Goal: Information Seeking & Learning: Learn about a topic

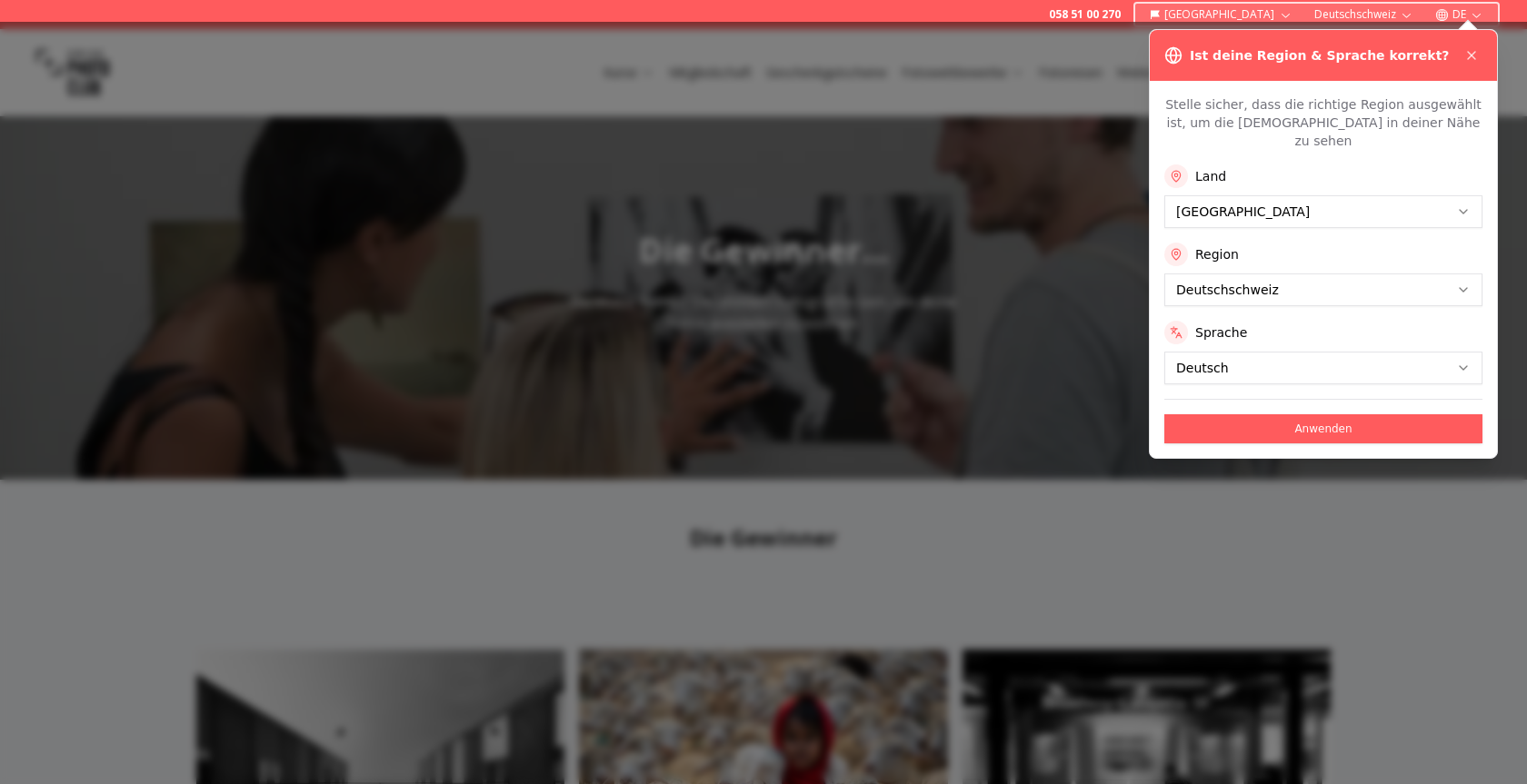
scroll to position [371, 0]
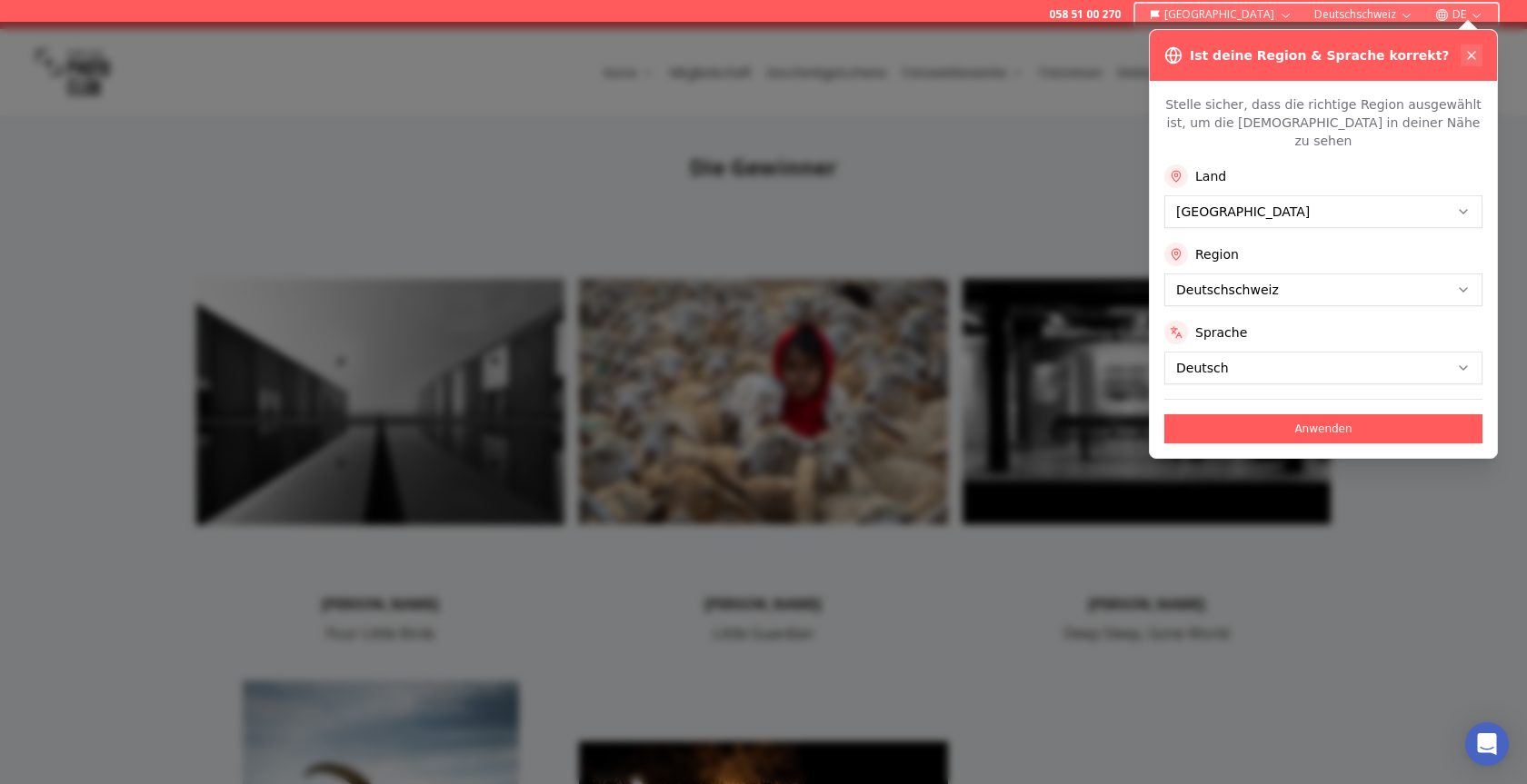
click at [1474, 58] on icon at bounding box center [1471, 56] width 7 height 7
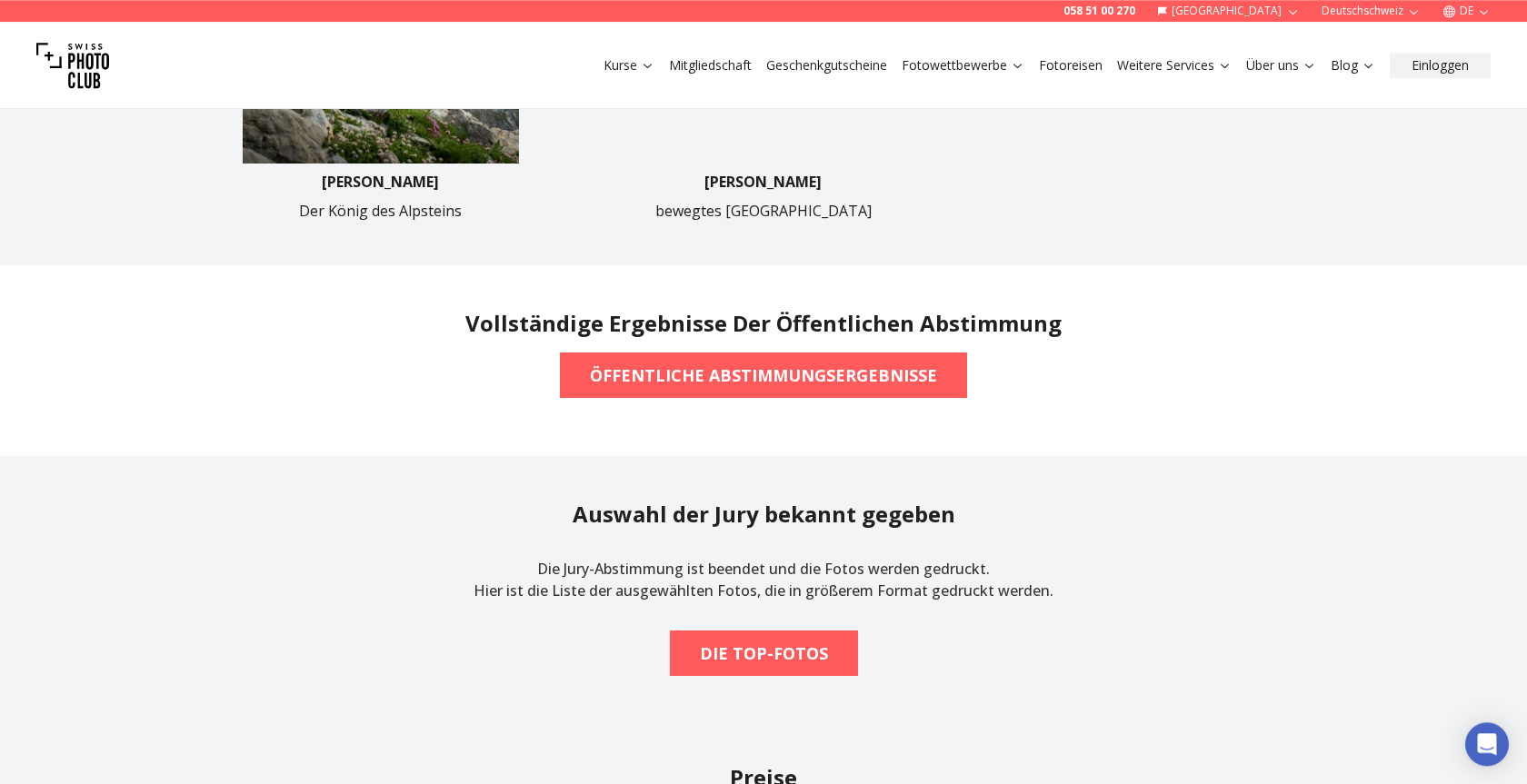
scroll to position [1297, 0]
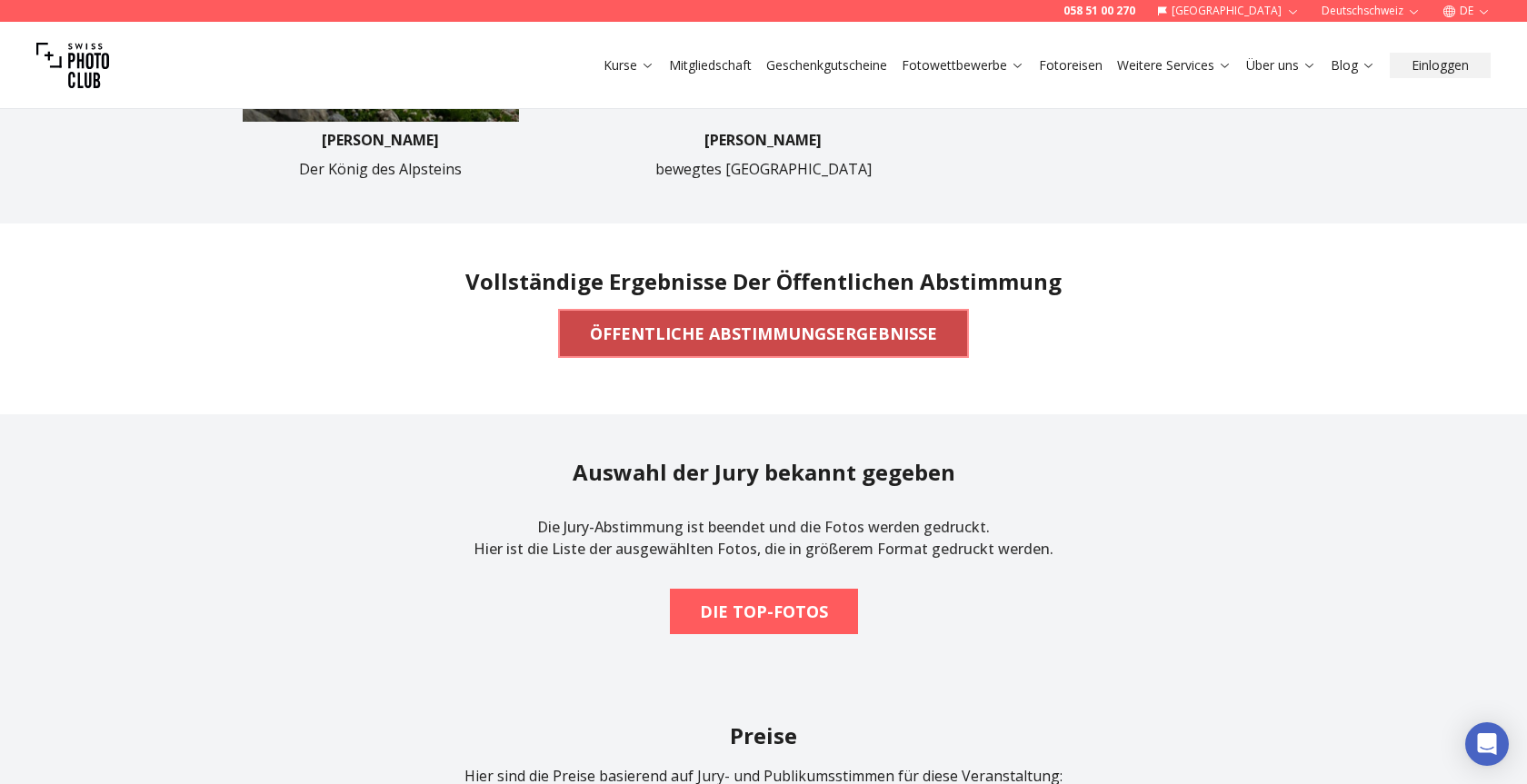
click at [829, 341] on b "ÖFFENTLICHE ABSTIMMUNGSERGEBNISSE" at bounding box center [763, 333] width 347 height 25
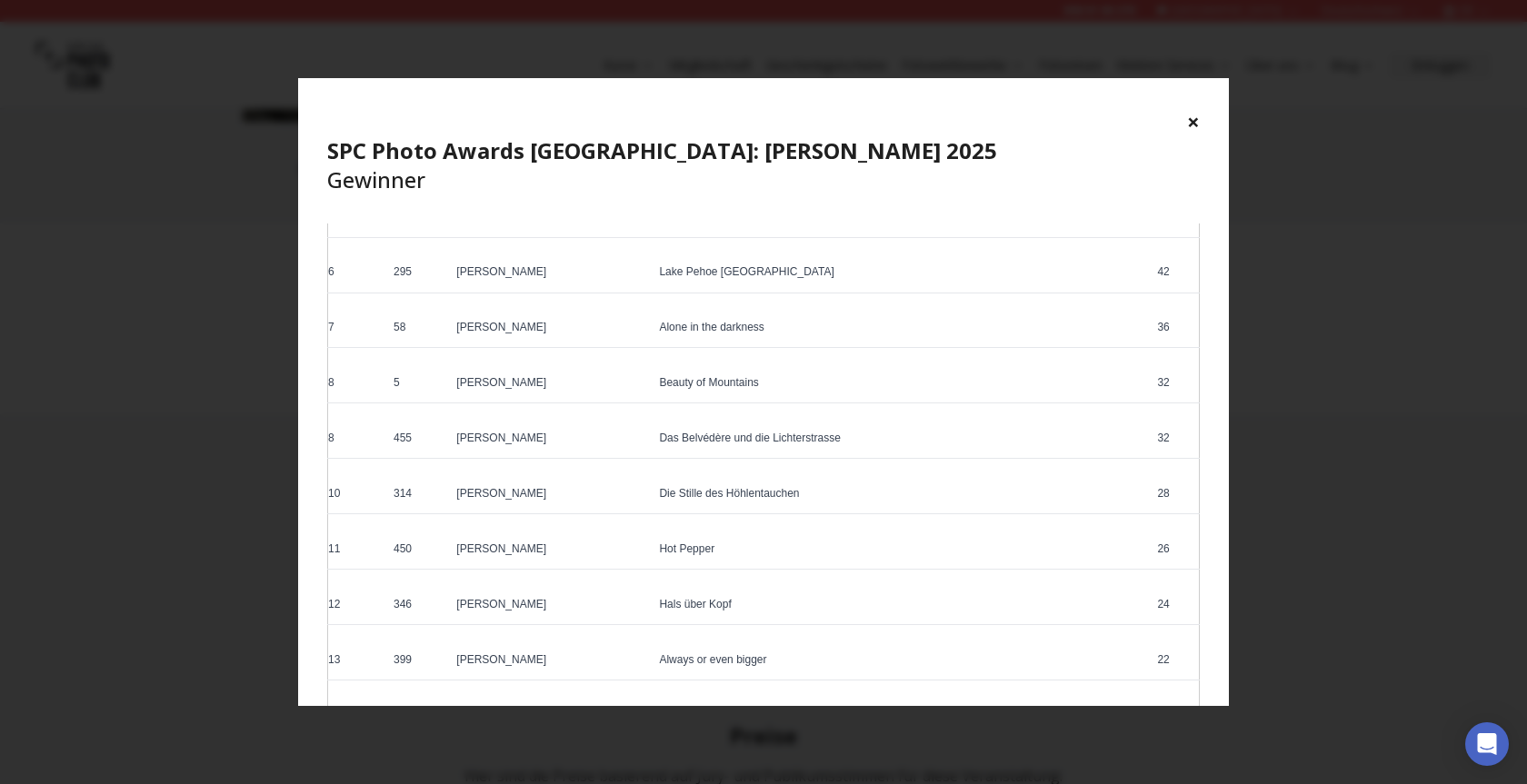
scroll to position [360, 0]
click at [1200, 121] on div "× SPC Photo Awards [GEOGRAPHIC_DATA]: [PERSON_NAME] 2025 Gewinner" at bounding box center [763, 151] width 930 height 146
click at [1194, 124] on button "×" at bounding box center [1194, 122] width 13 height 29
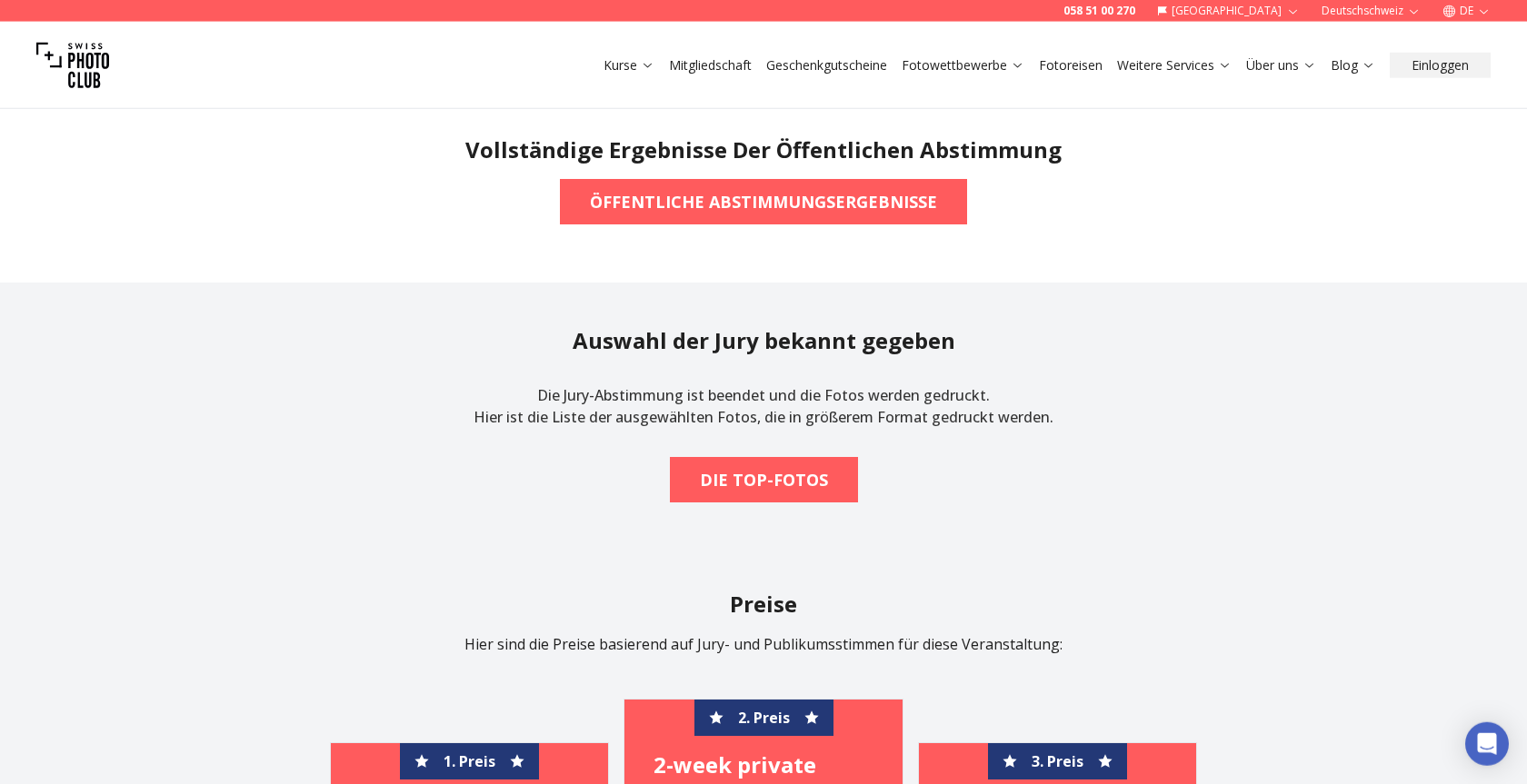
scroll to position [1390, 0]
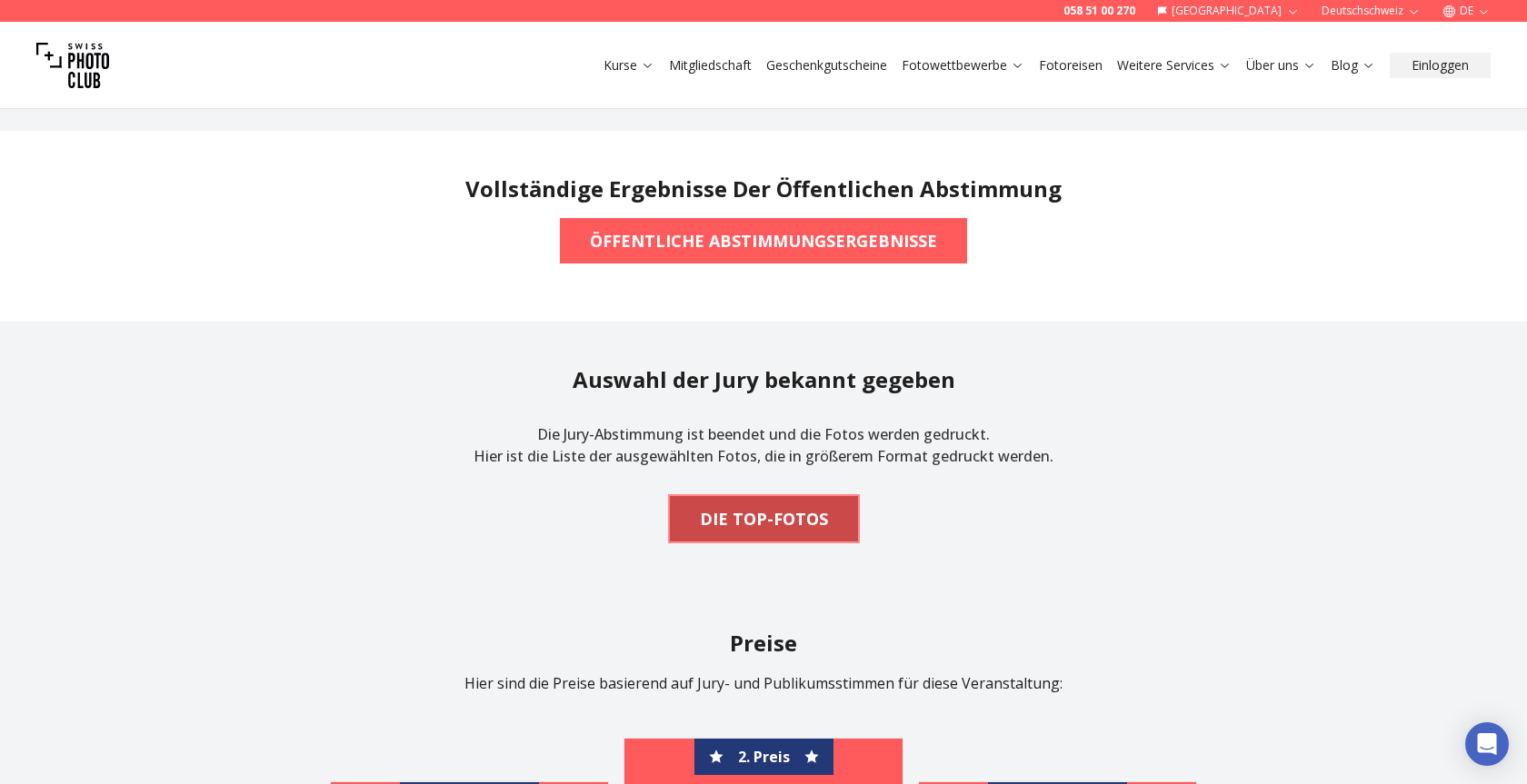
click at [803, 524] on b "DIE TOP-FOTOS" at bounding box center [764, 519] width 128 height 25
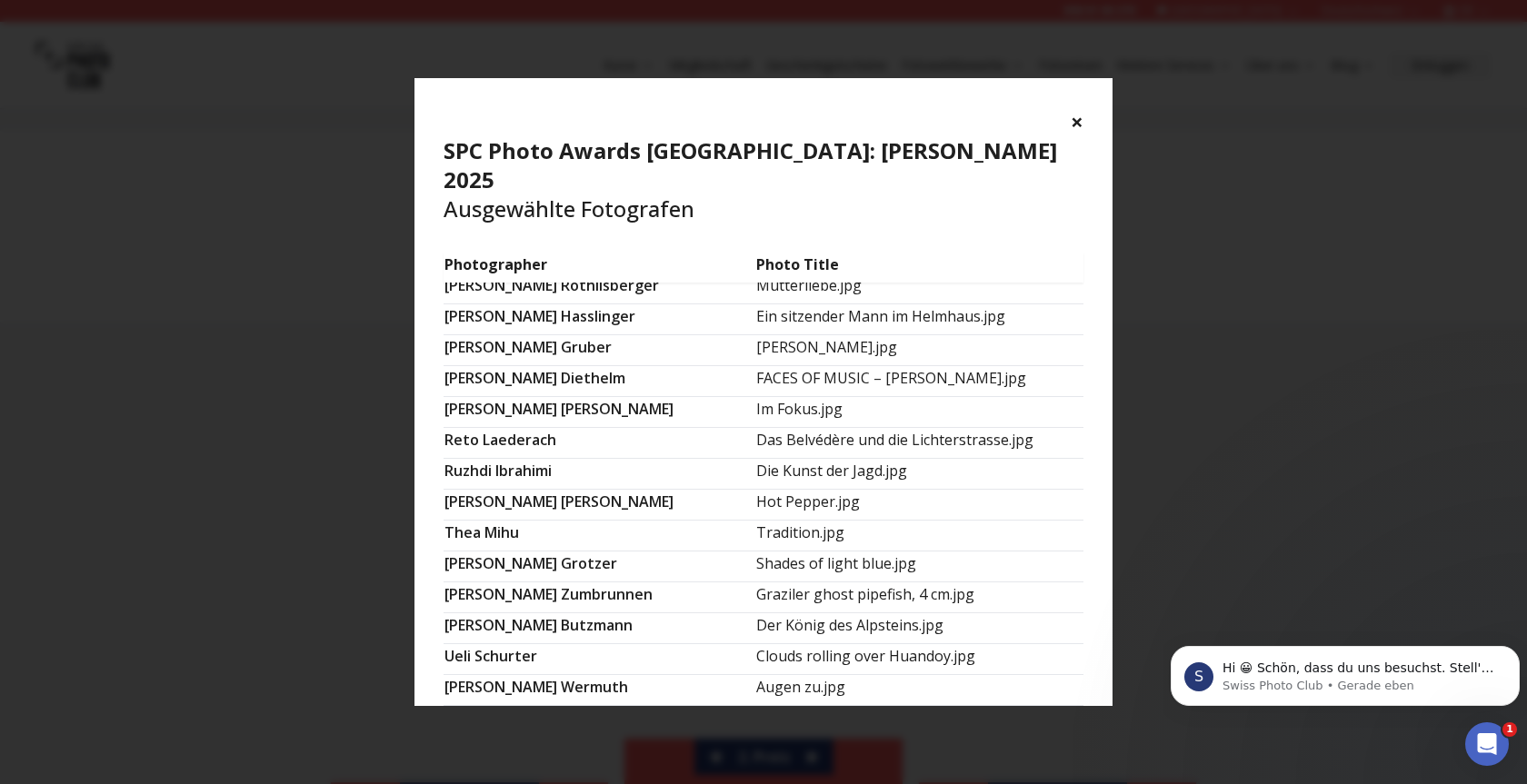
scroll to position [1122, 0]
click at [755, 335] on td "[PERSON_NAME].jpg" at bounding box center [919, 351] width 328 height 31
click at [1074, 124] on button "×" at bounding box center [1077, 122] width 13 height 29
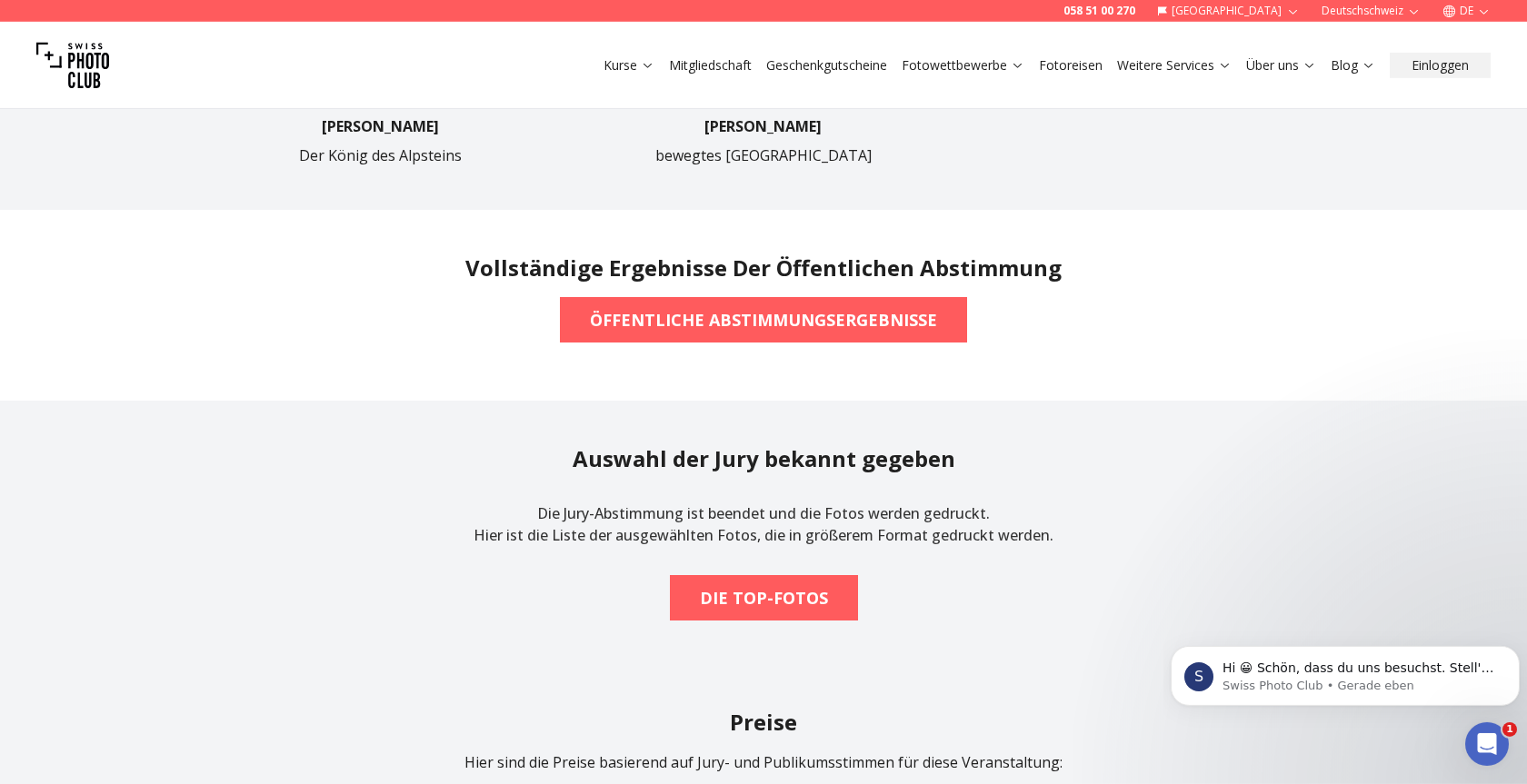
scroll to position [1297, 0]
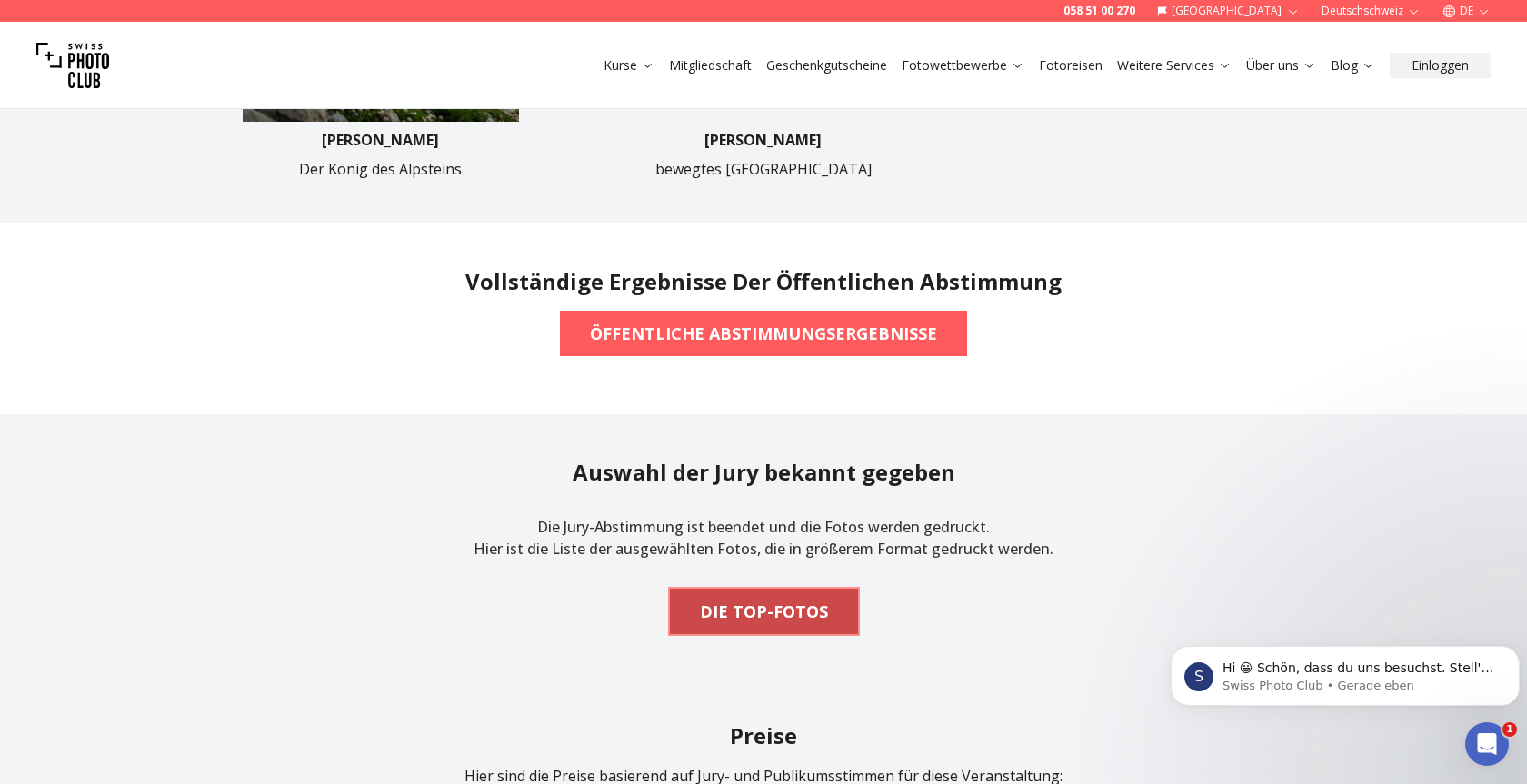
click at [776, 616] on b "DIE TOP-FOTOS" at bounding box center [764, 611] width 128 height 25
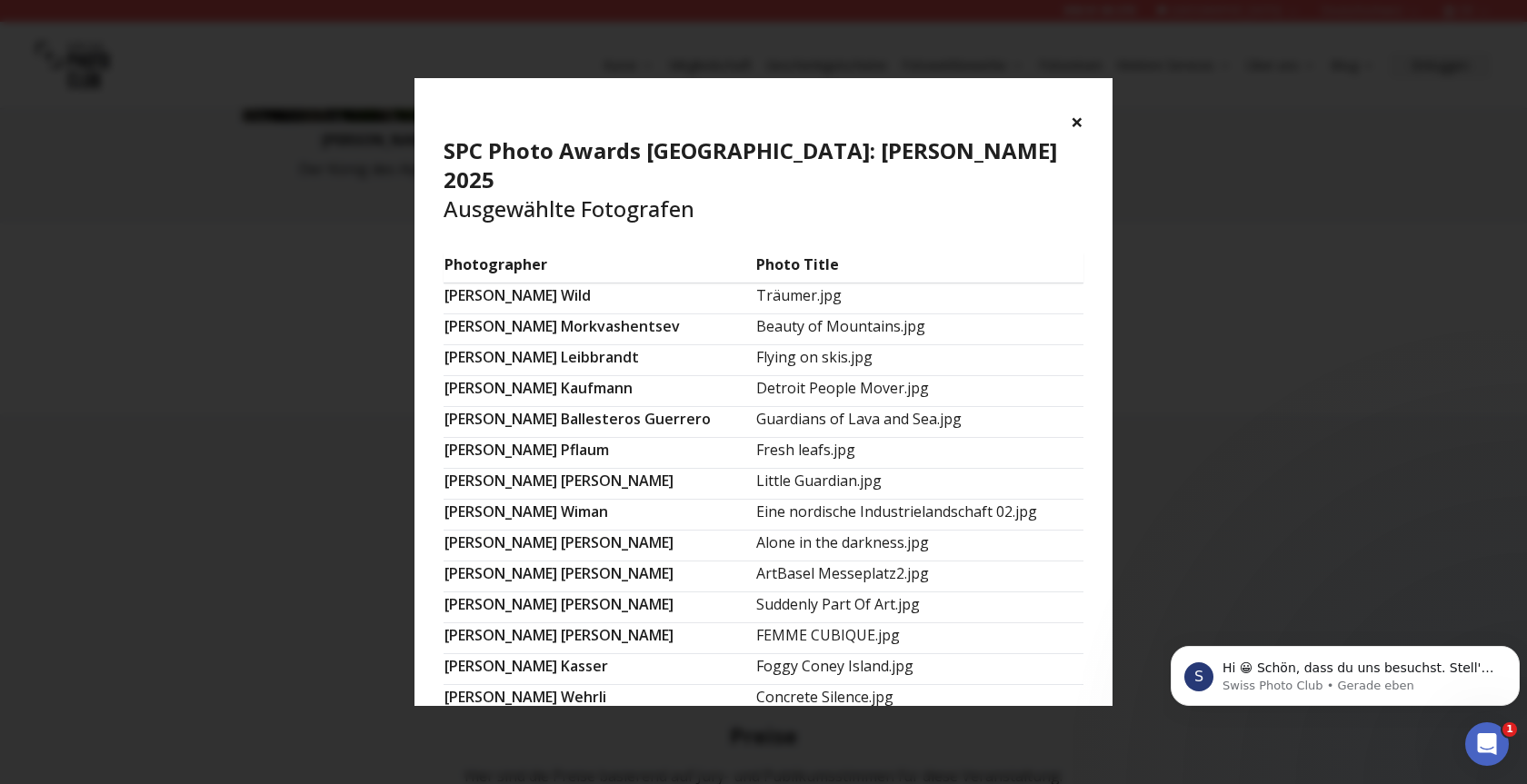
click at [1073, 119] on button "×" at bounding box center [1077, 122] width 13 height 29
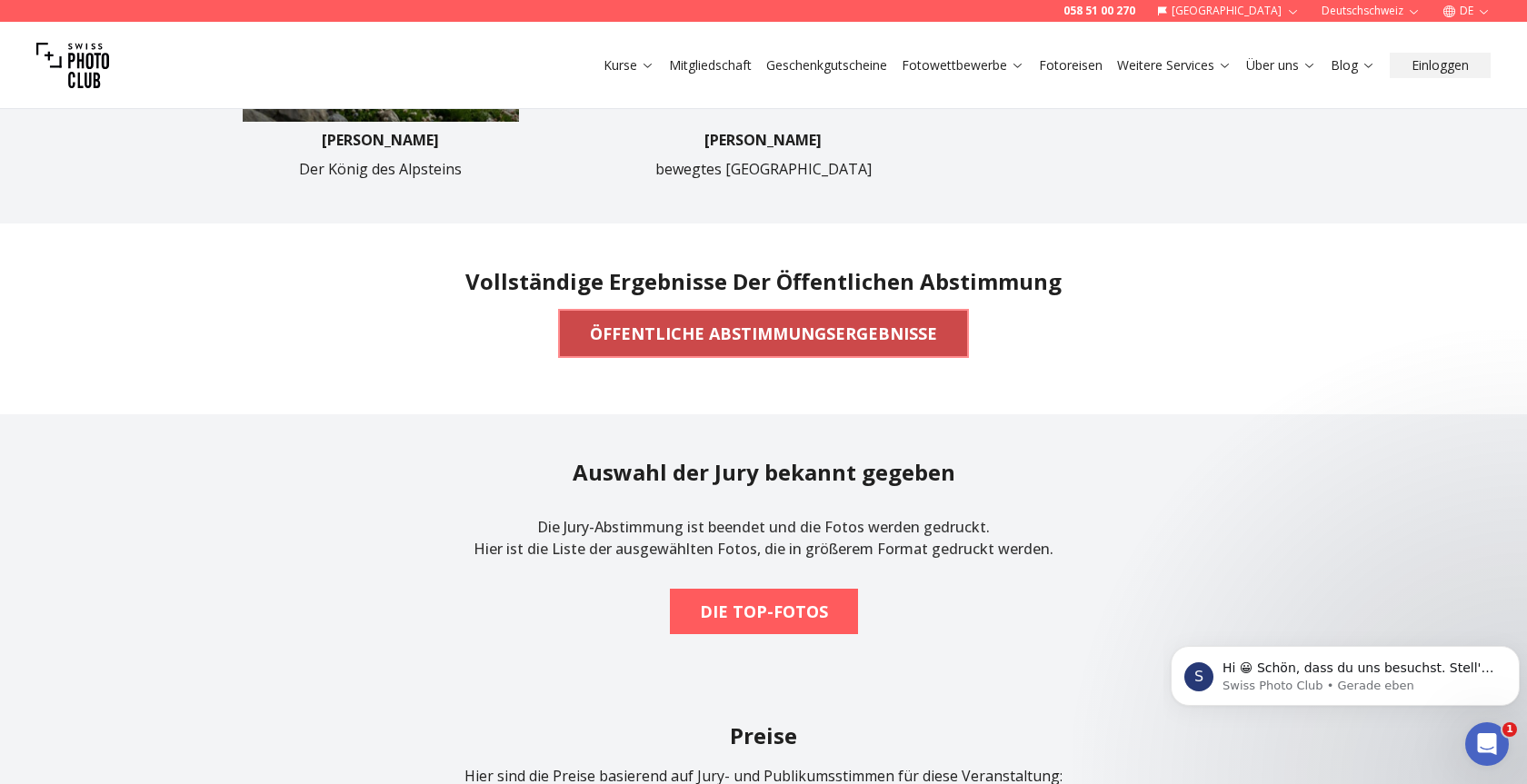
click at [797, 335] on b "ÖFFENTLICHE ABSTIMMUNGSERGEBNISSE" at bounding box center [763, 333] width 347 height 25
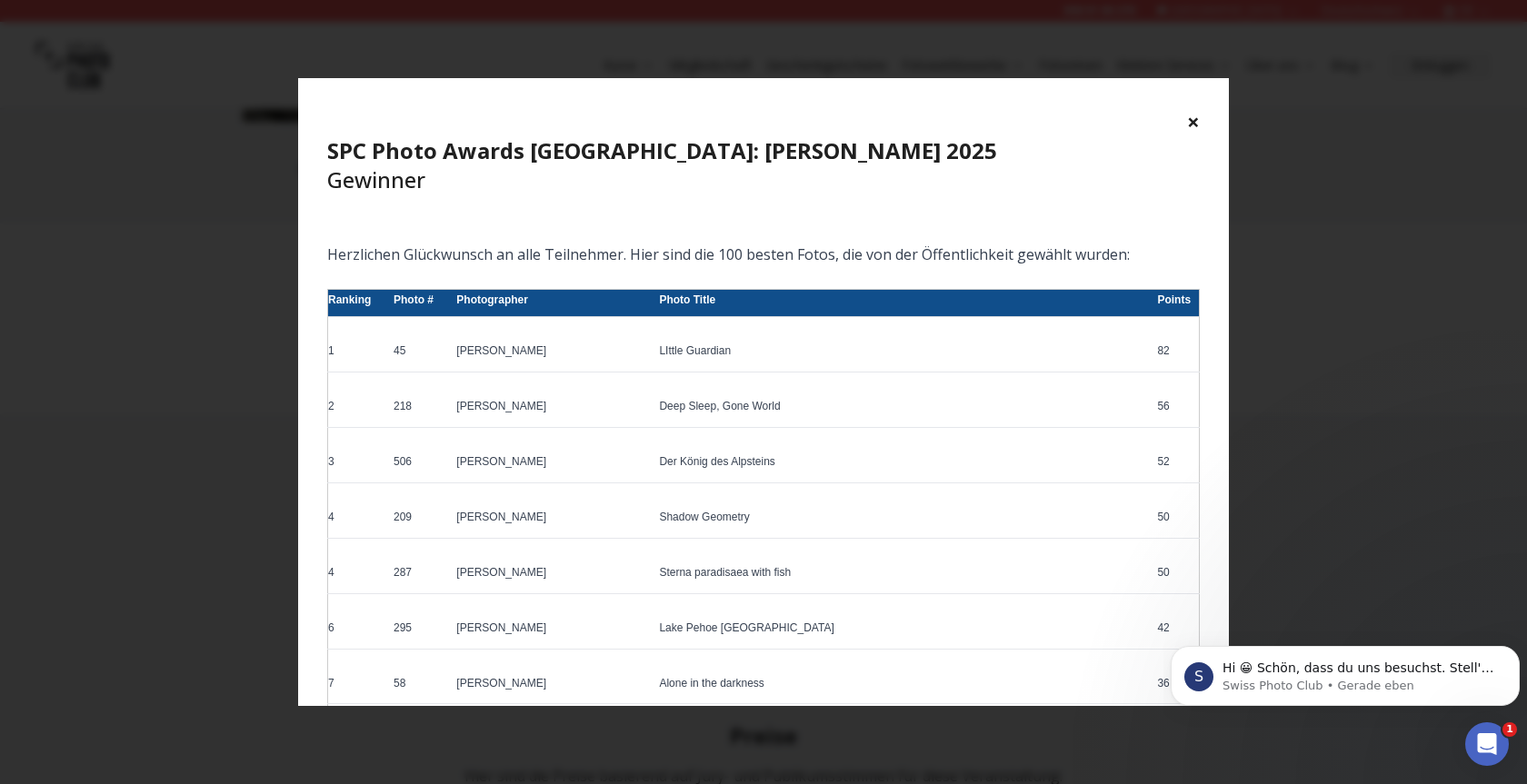
click at [1195, 123] on button "×" at bounding box center [1194, 122] width 13 height 29
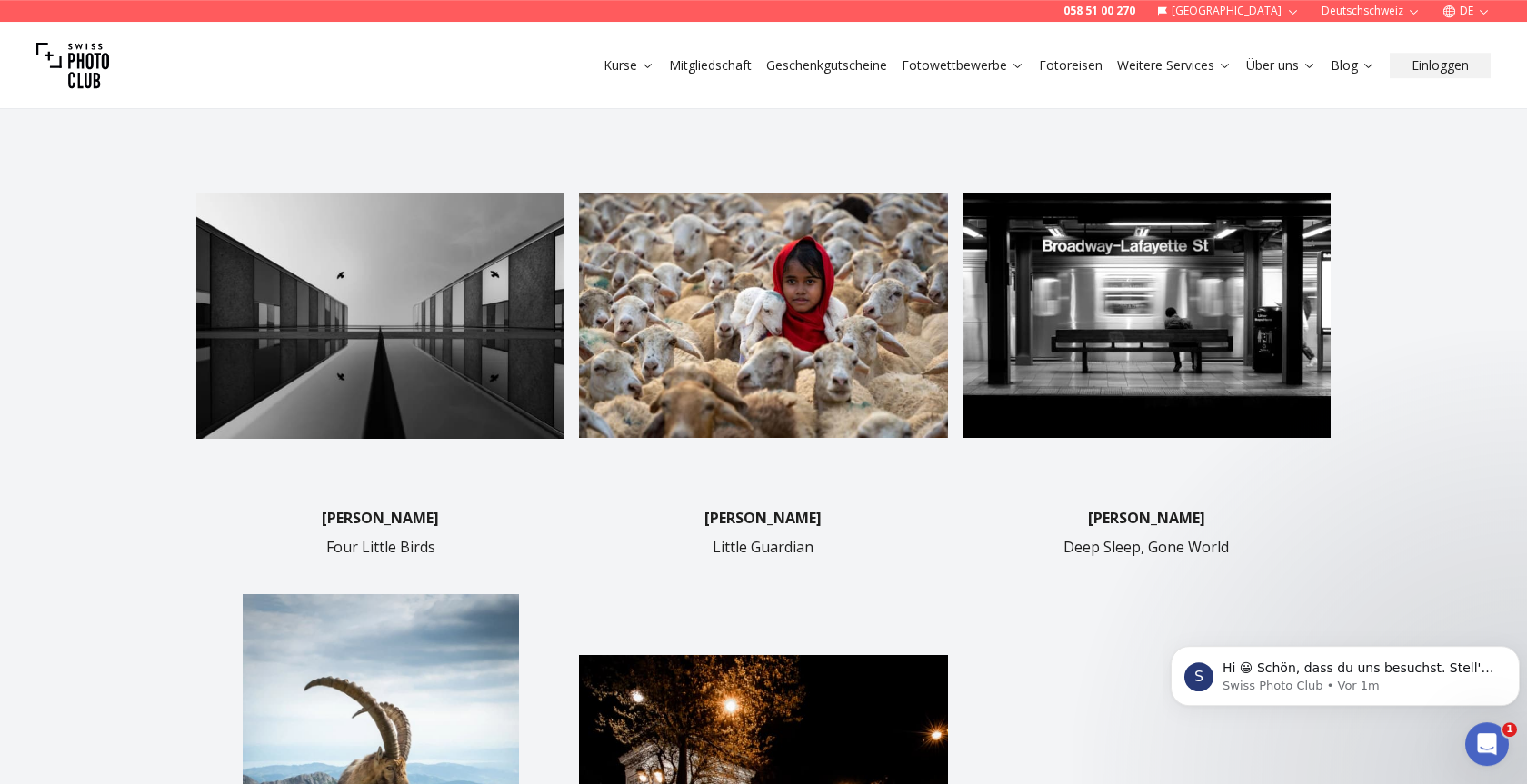
scroll to position [463, 0]
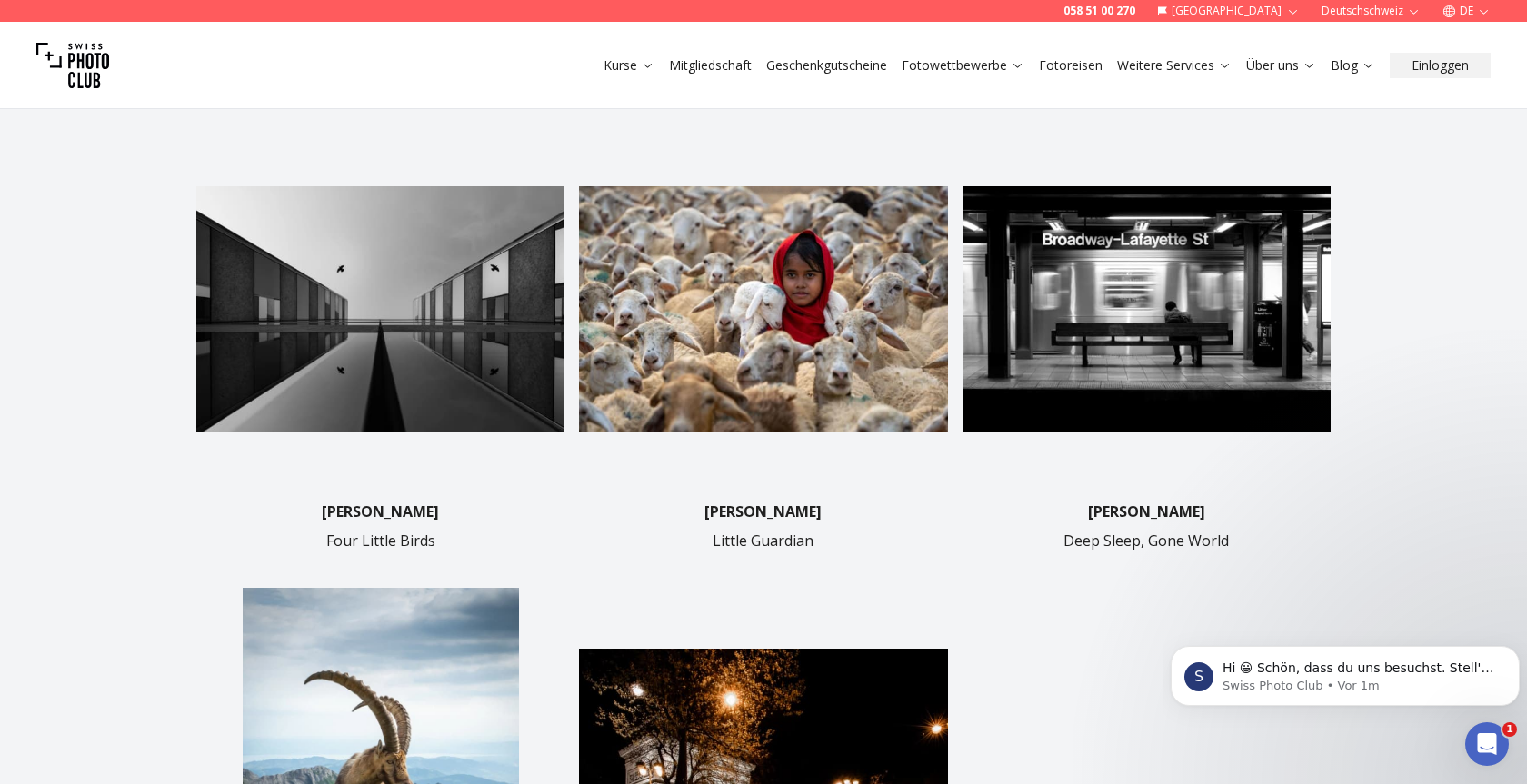
click at [1117, 296] on img at bounding box center [1146, 310] width 368 height 368
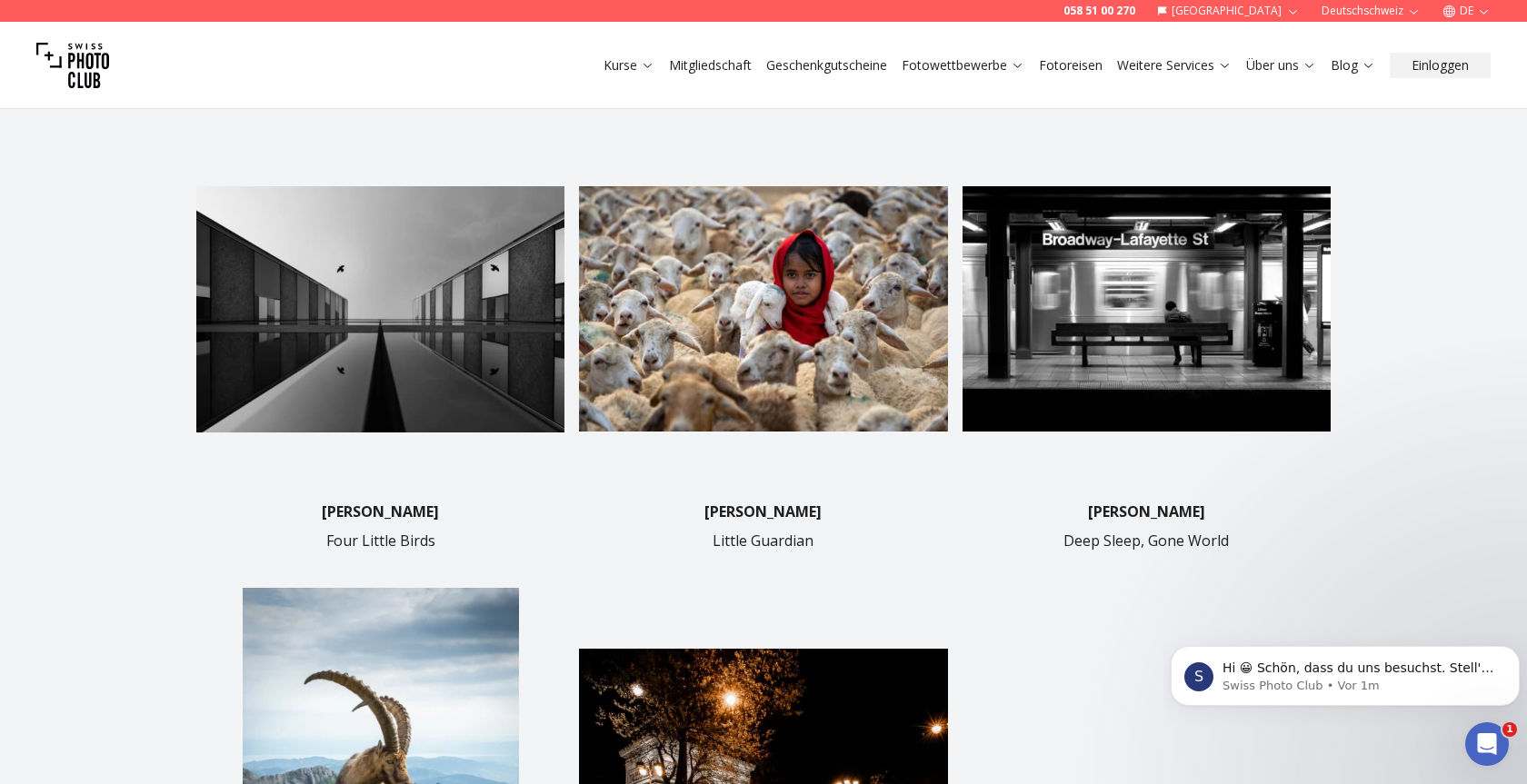
click at [1117, 296] on img at bounding box center [1146, 310] width 368 height 368
click at [1354, 299] on div "Die Gewinner [PERSON_NAME] Four Little Birds [PERSON_NAME] Little Guardian [PER…" at bounding box center [764, 537] width 1527 height 1042
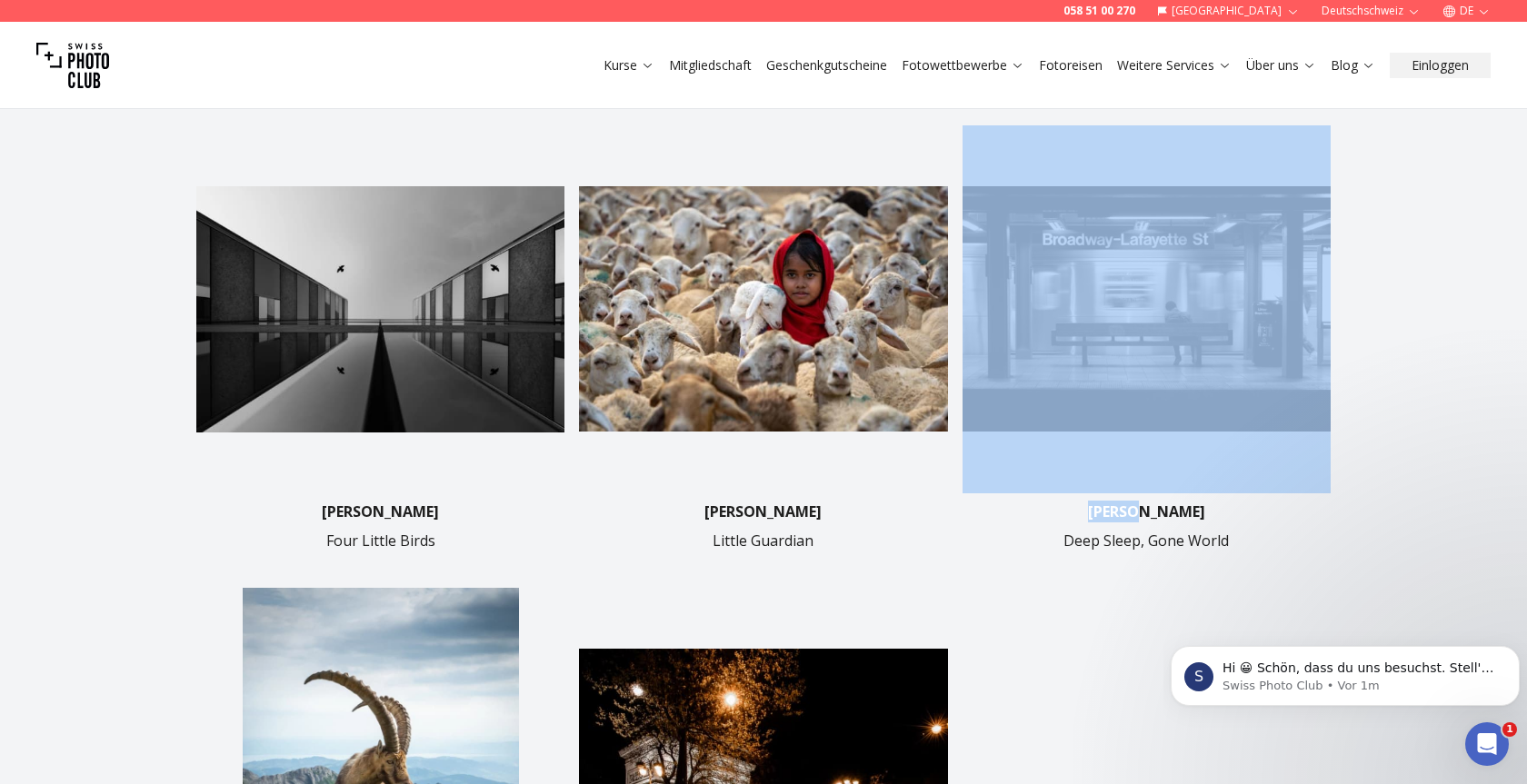
click at [1355, 300] on div "Die Gewinner [PERSON_NAME] Four Little Birds [PERSON_NAME] Little Guardian [PER…" at bounding box center [764, 537] width 1527 height 1042
click at [1225, 291] on img at bounding box center [1146, 310] width 368 height 368
click at [1147, 283] on img at bounding box center [1146, 310] width 368 height 368
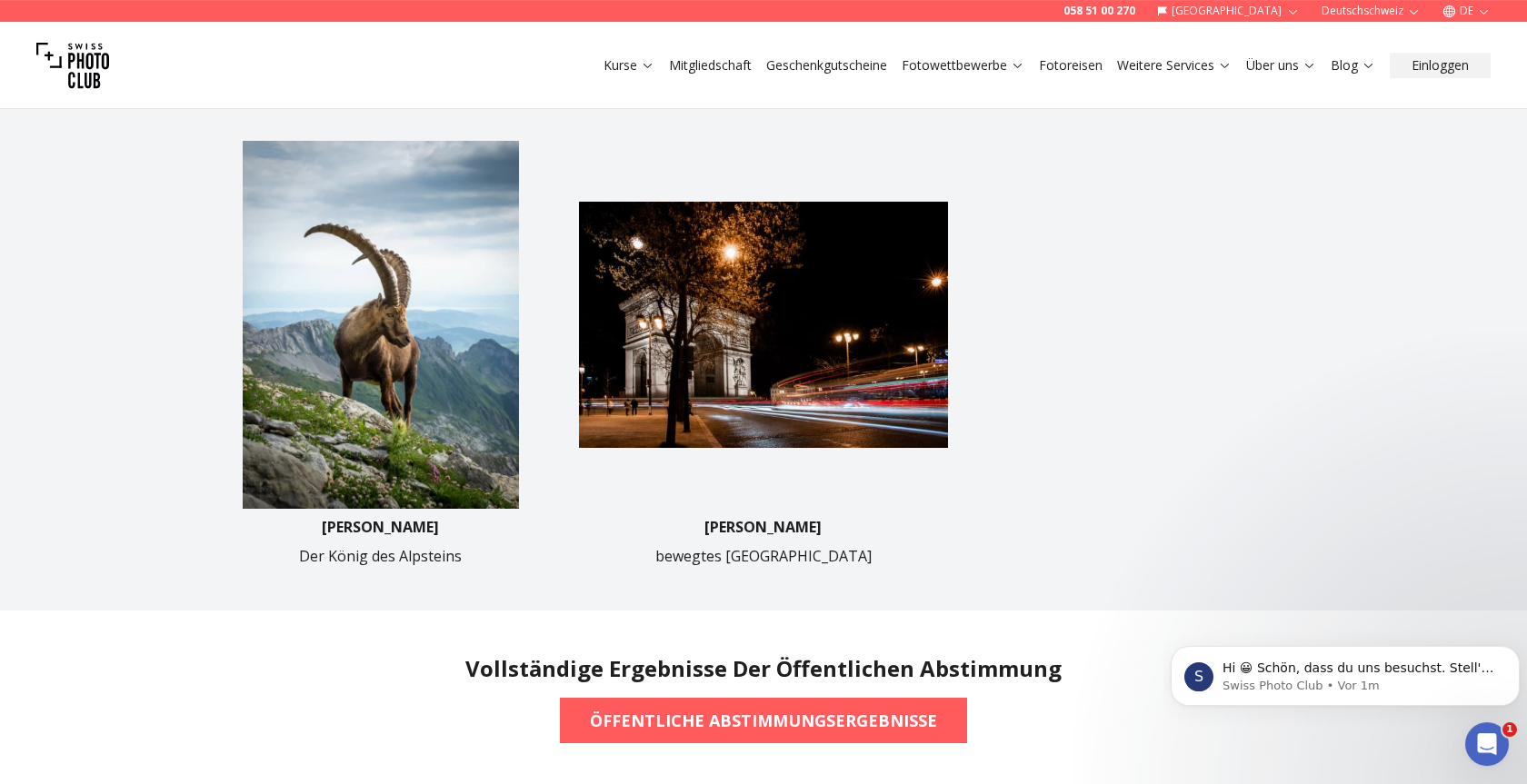
scroll to position [926, 0]
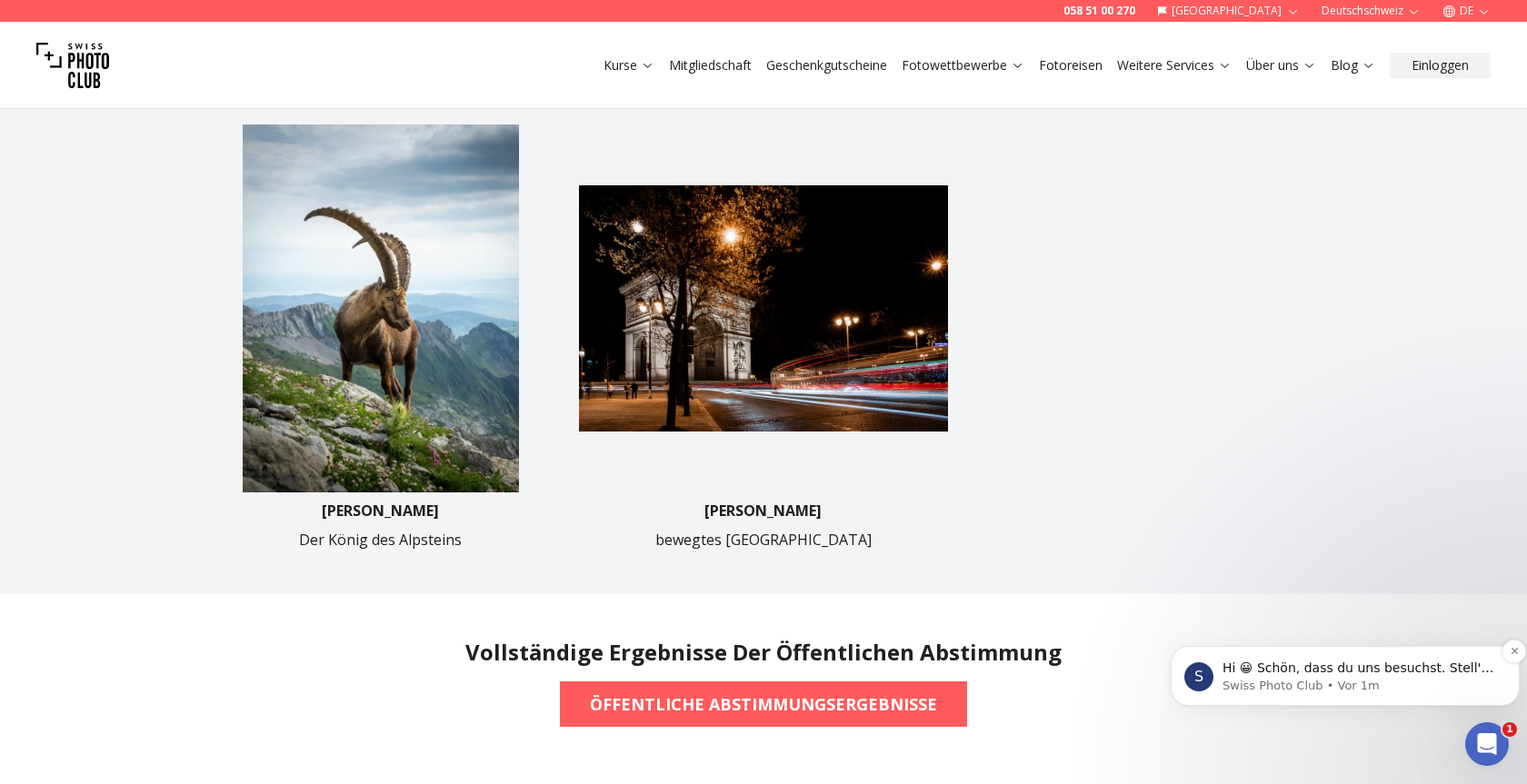
click at [1490, 673] on p "Hi 😀 Schön, dass du uns besuchst. Stell' uns gerne jederzeit Fragen oder hinter…" at bounding box center [1359, 668] width 274 height 18
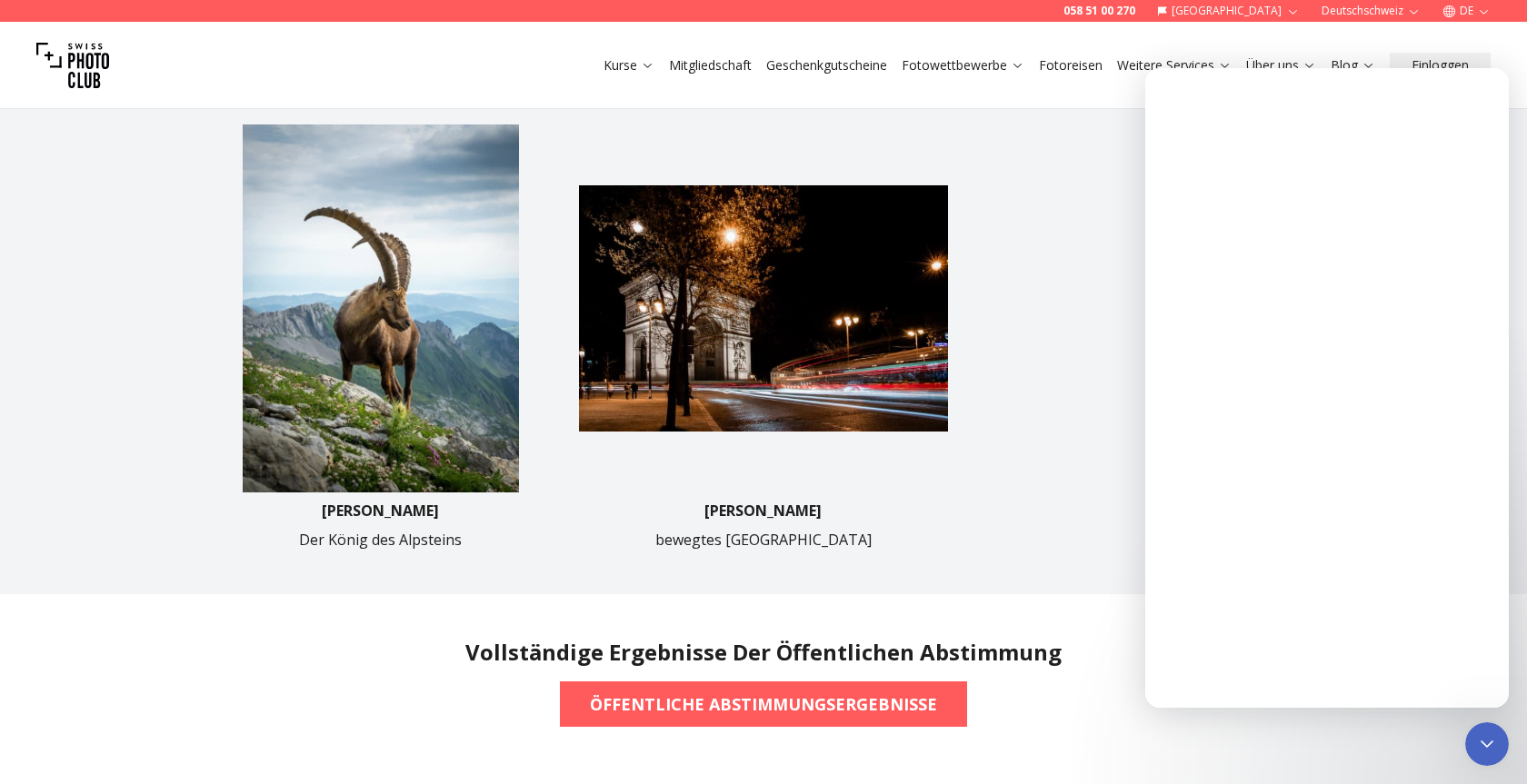
scroll to position [0, 0]
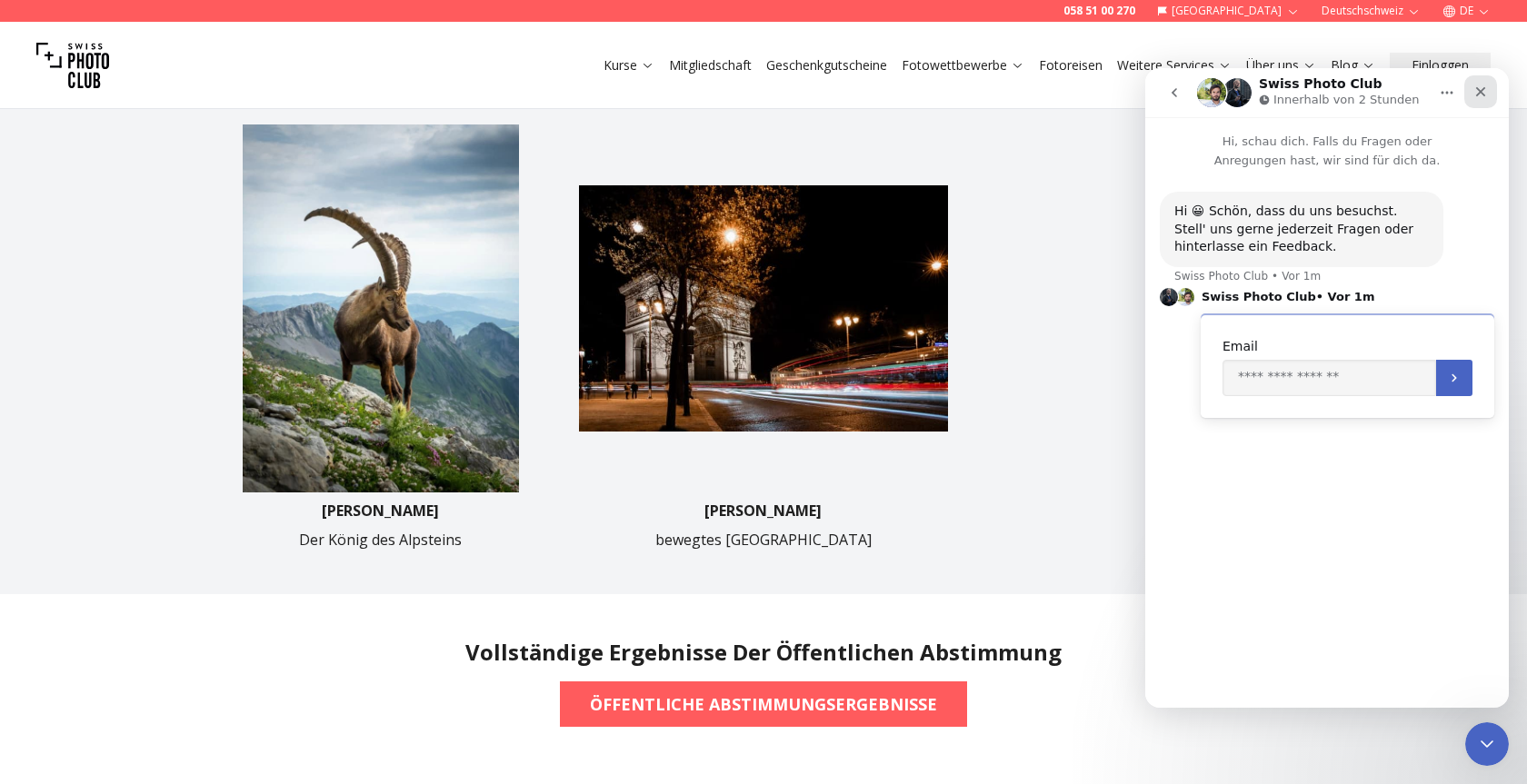
click at [1485, 97] on icon "Schließen" at bounding box center [1481, 92] width 15 height 15
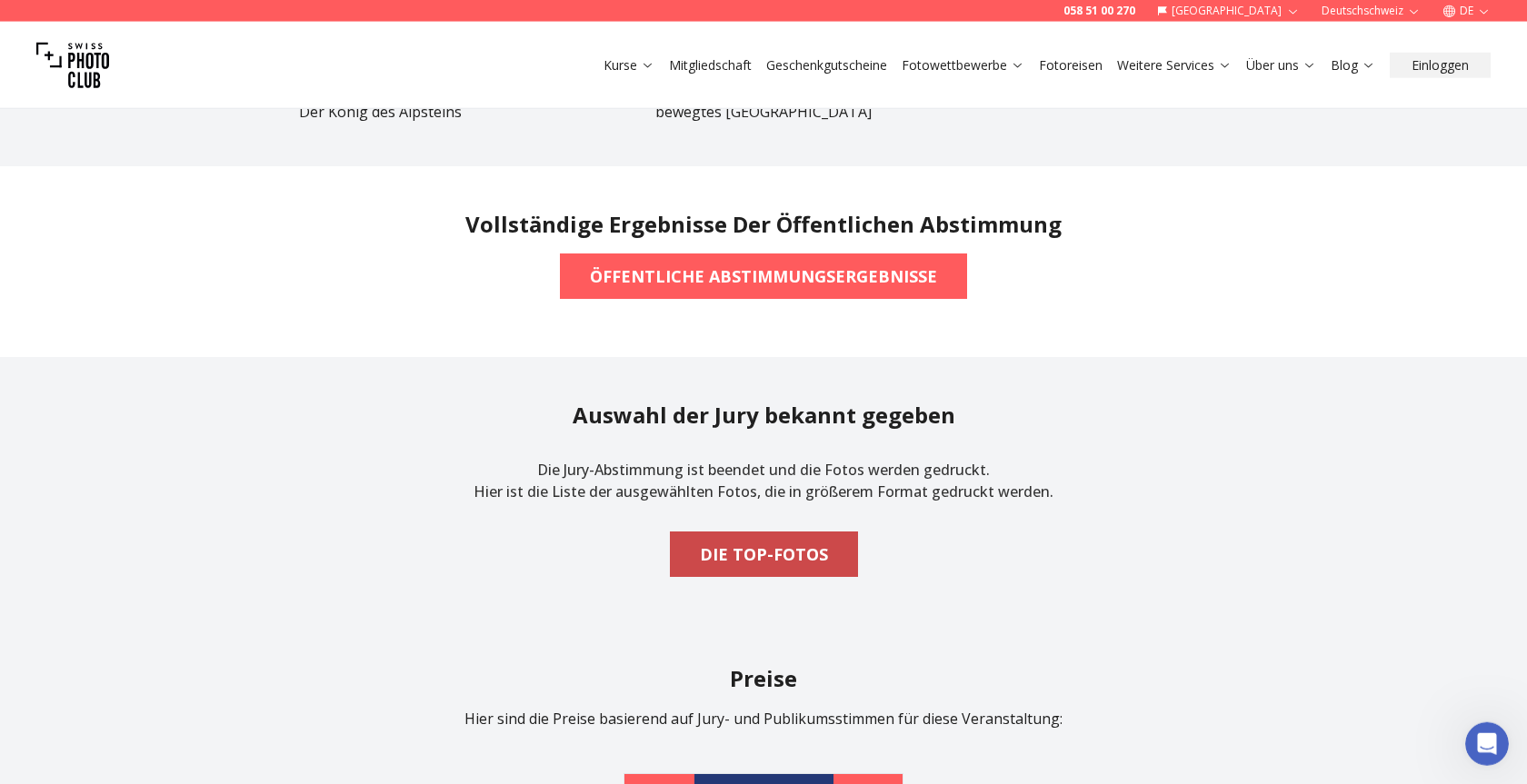
scroll to position [1390, 0]
